Goal: Information Seeking & Learning: Learn about a topic

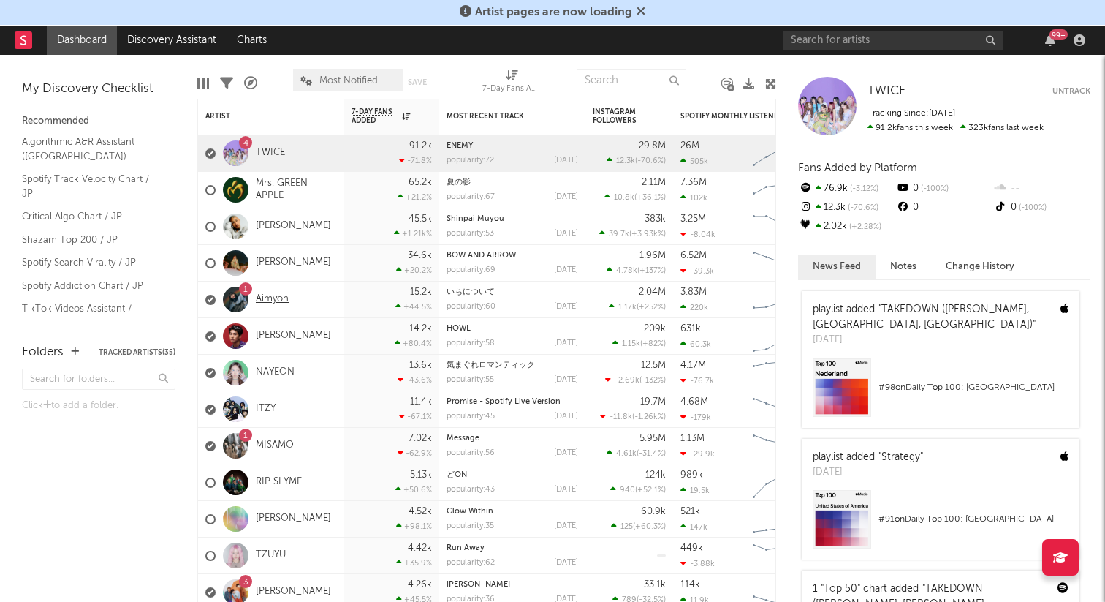
click at [269, 300] on link "Aimyon" at bounding box center [272, 299] width 33 height 12
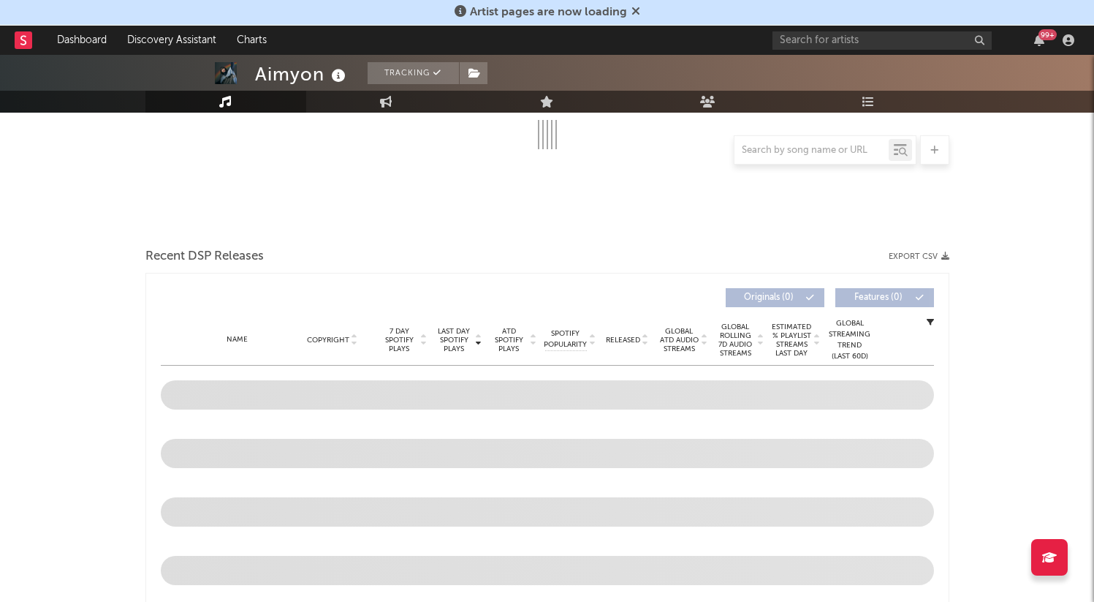
scroll to position [538, 0]
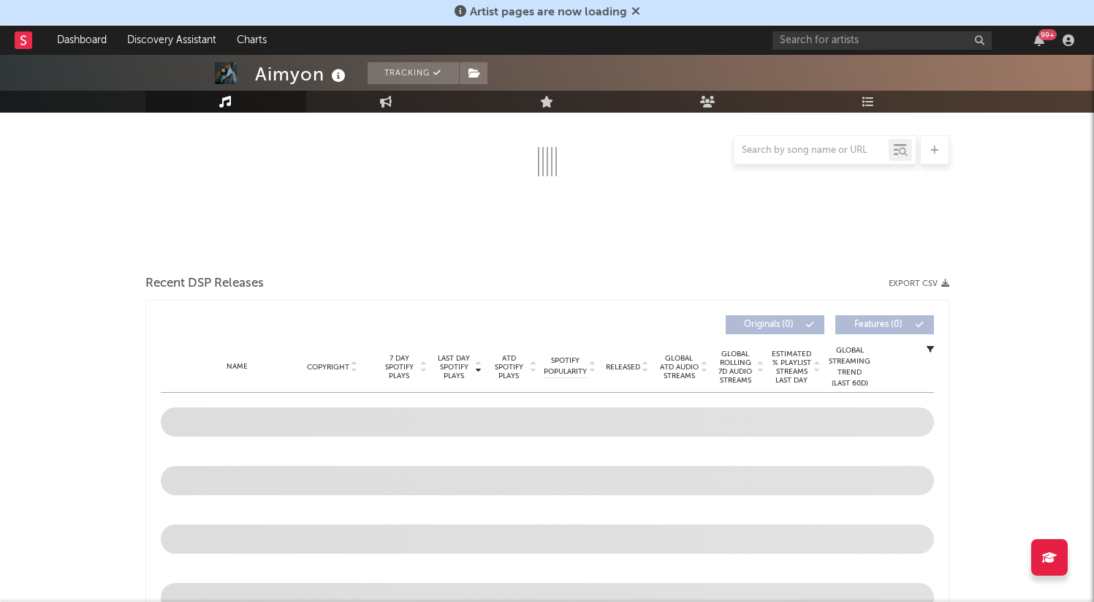
select select "6m"
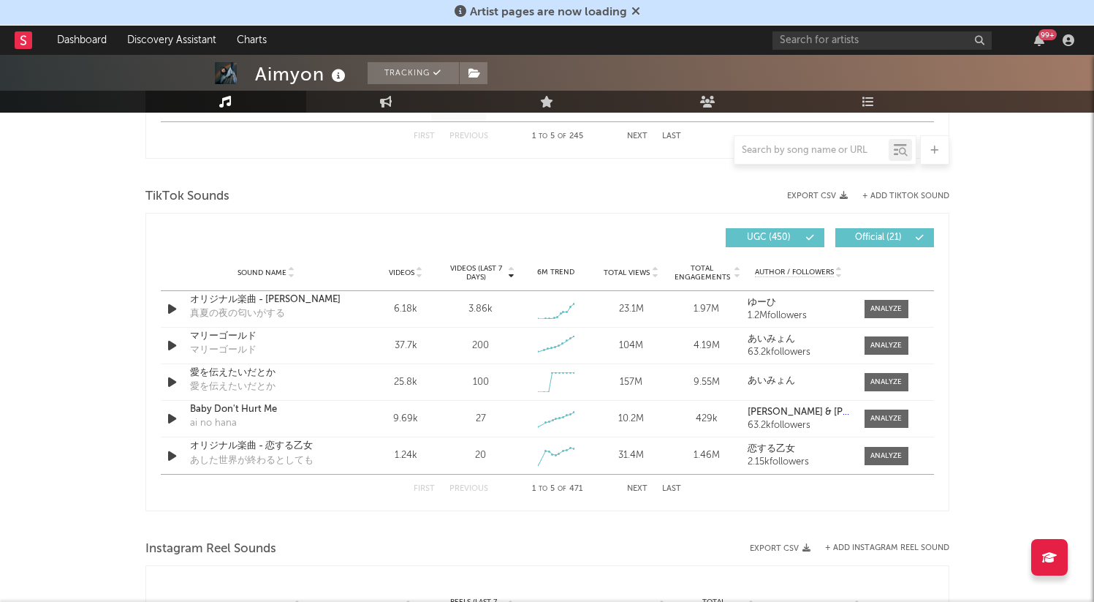
scroll to position [948, 0]
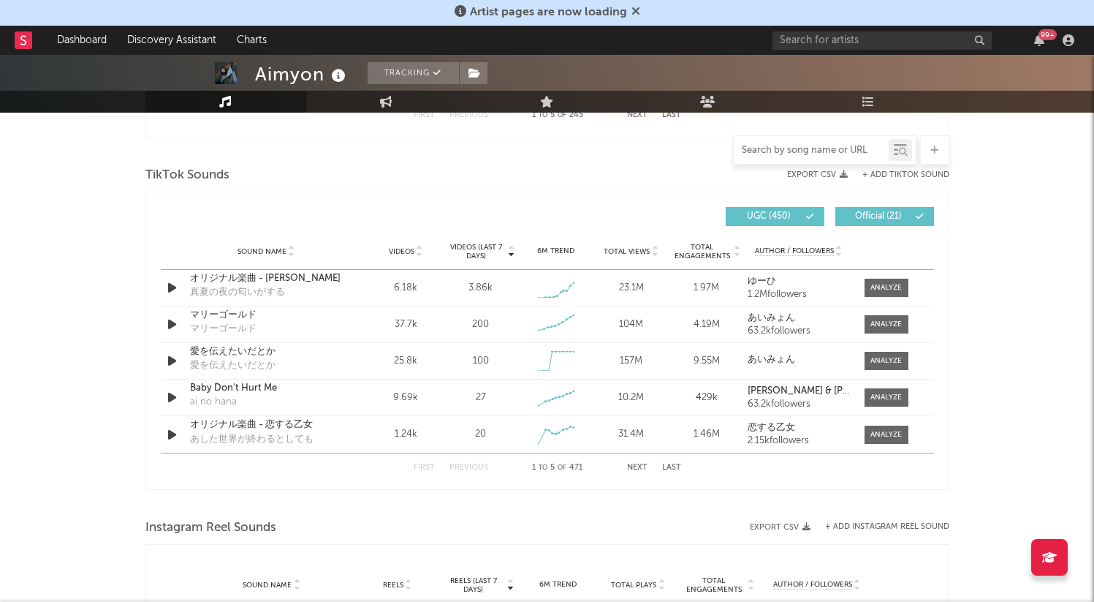
click at [760, 145] on input "text" at bounding box center [812, 151] width 154 height 12
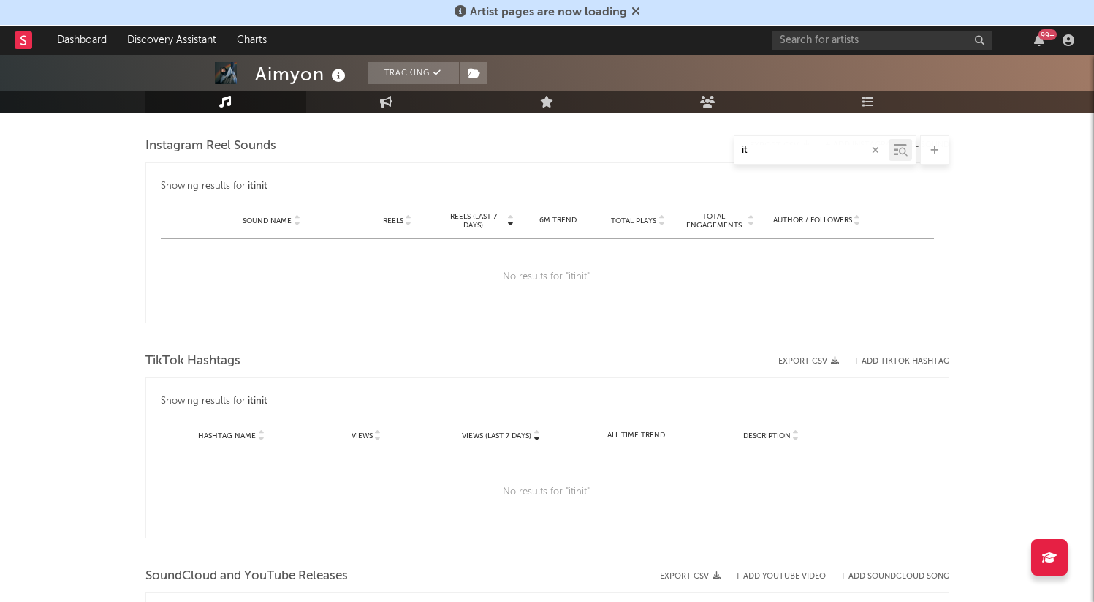
type input "i"
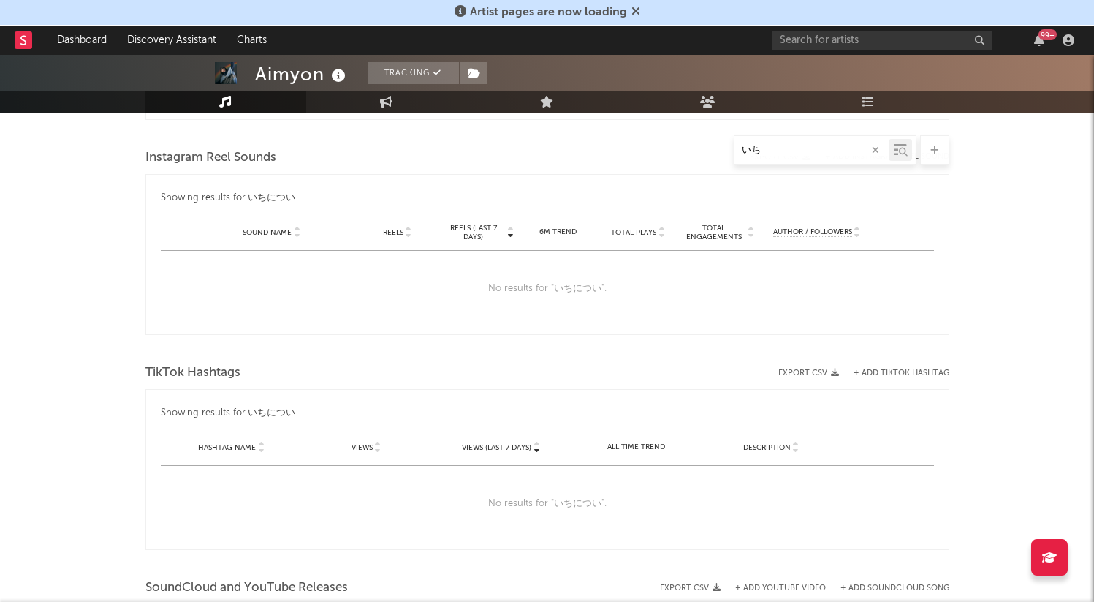
type input "い"
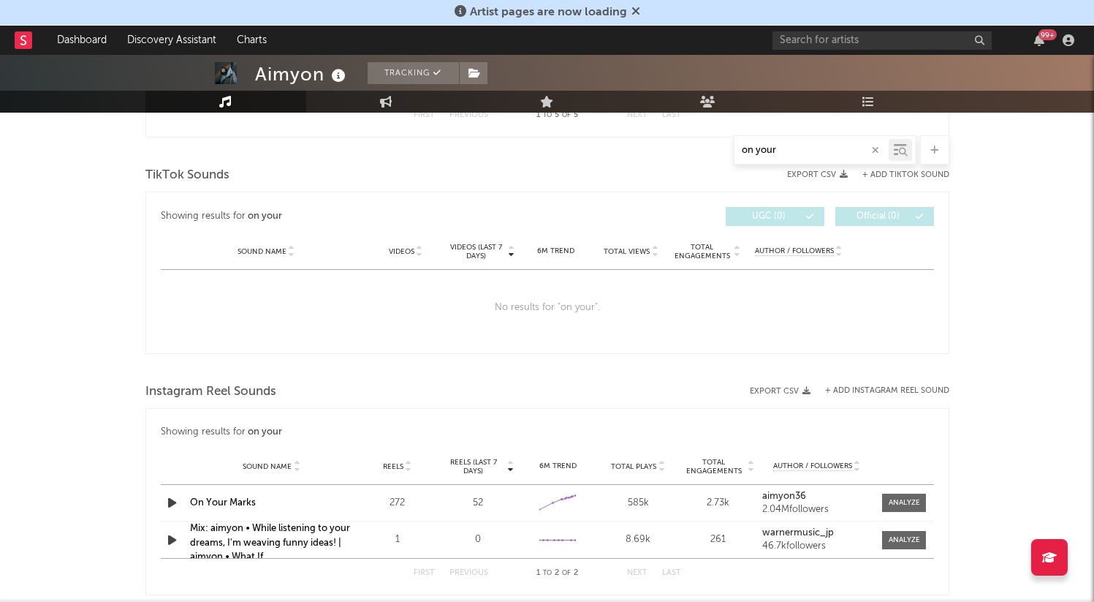
type input "on your"
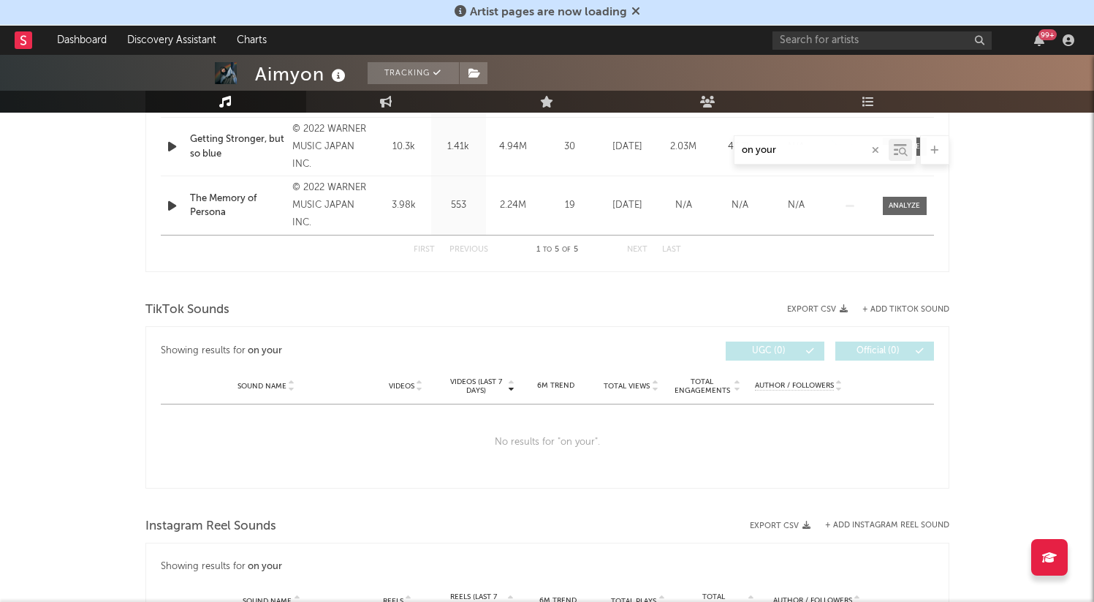
scroll to position [683, 0]
